Goal: Navigation & Orientation: Go to known website

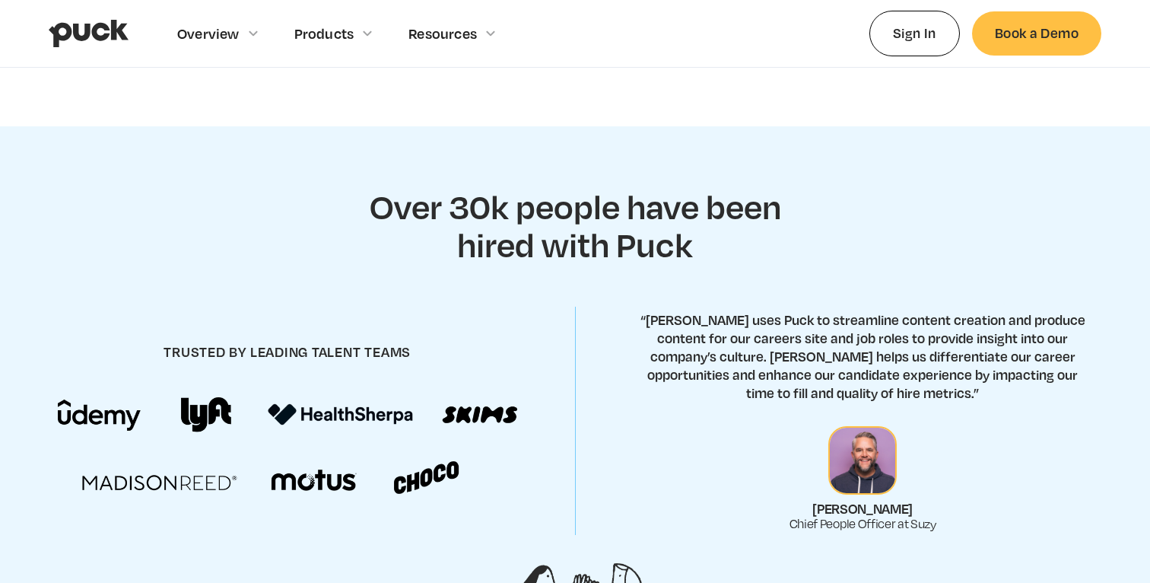
scroll to position [617, 0]
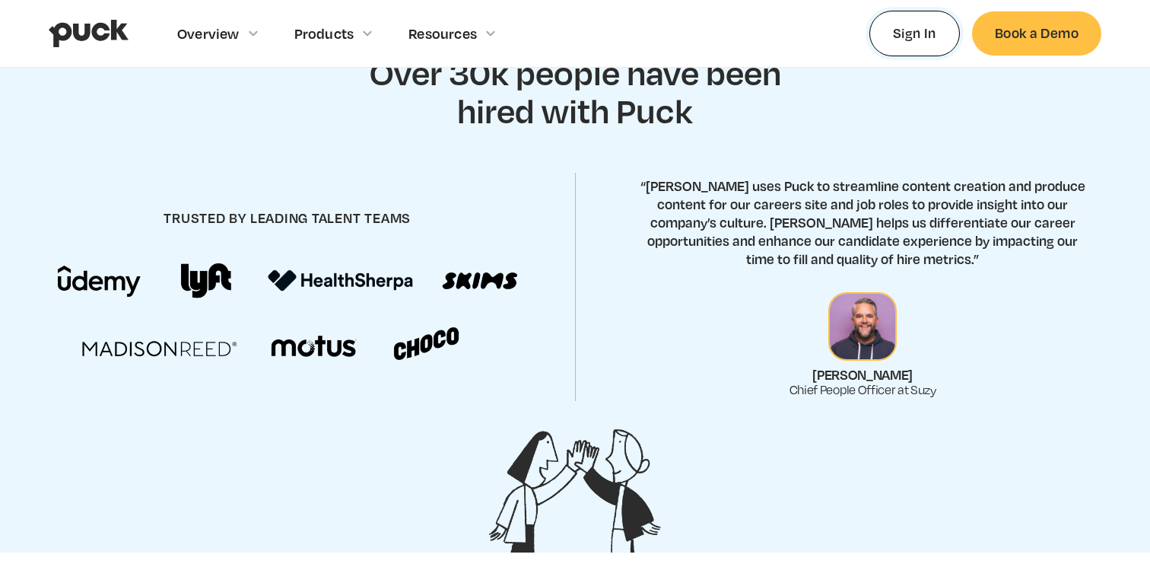
click at [901, 31] on link "Sign In" at bounding box center [915, 33] width 91 height 45
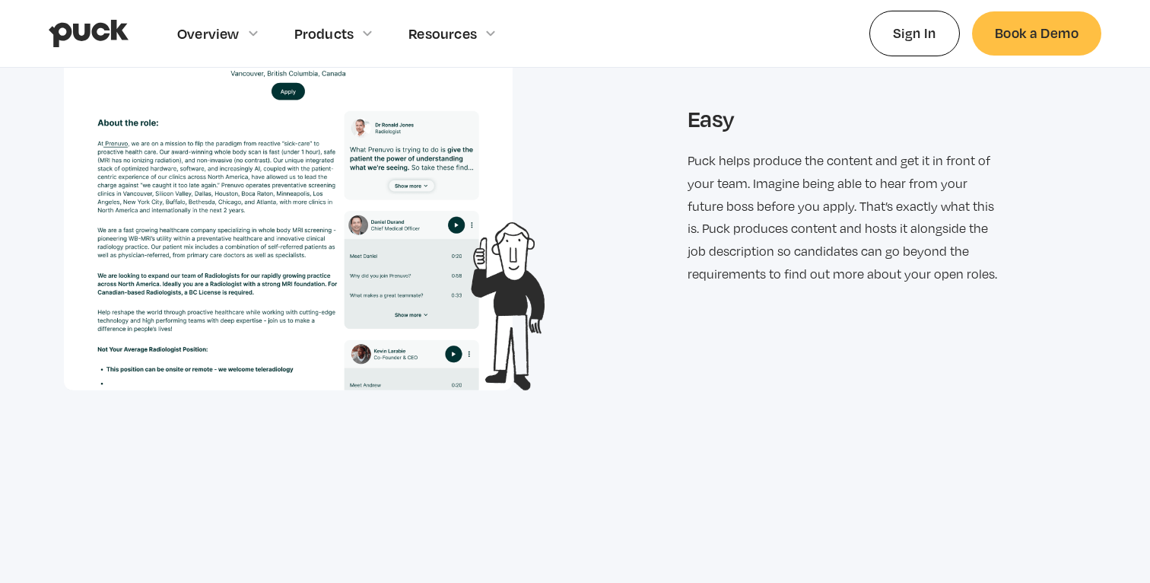
scroll to position [2222, 0]
